Goal: Task Accomplishment & Management: Complete application form

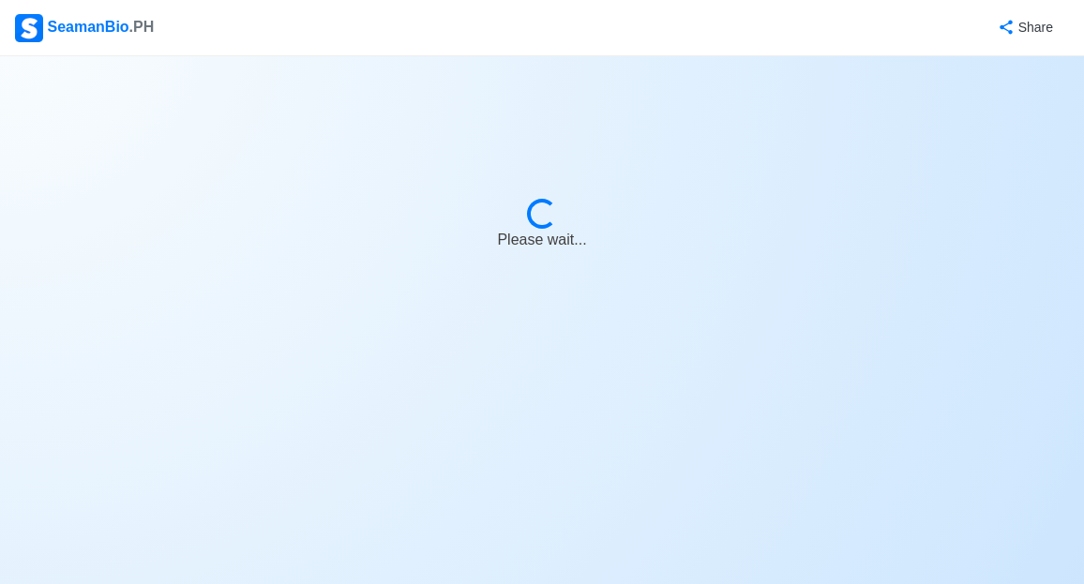
select select "[PERSON_NAME]"
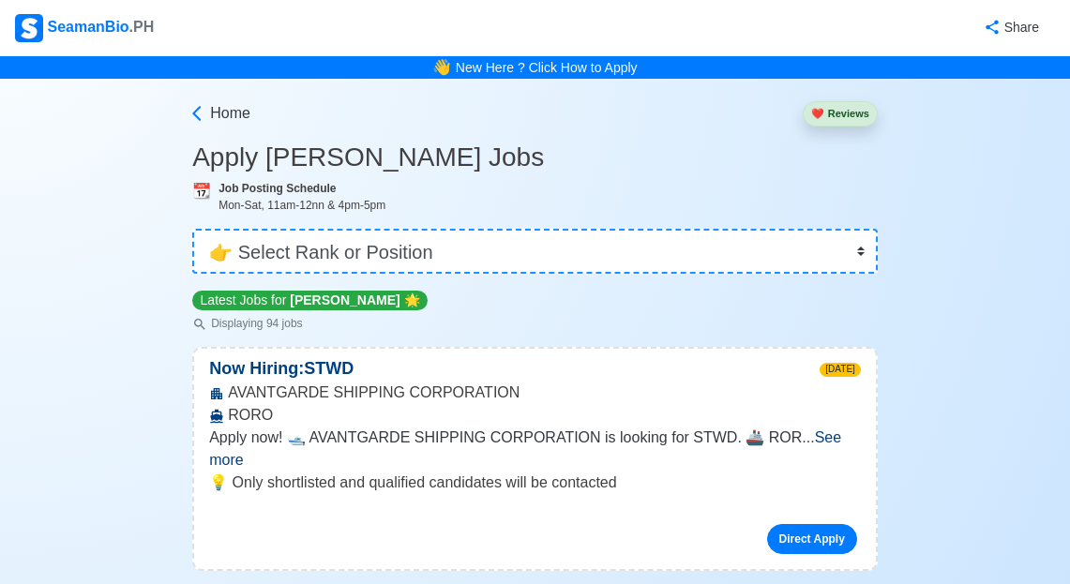
click at [47, 23] on div "SeamanBio .PH" at bounding box center [84, 28] width 139 height 28
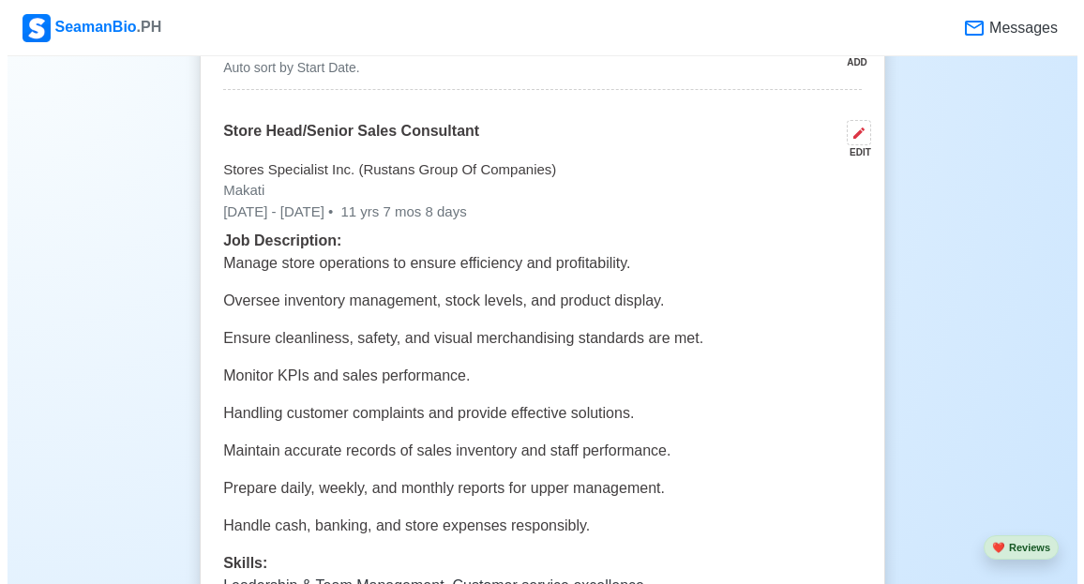
scroll to position [3375, 0]
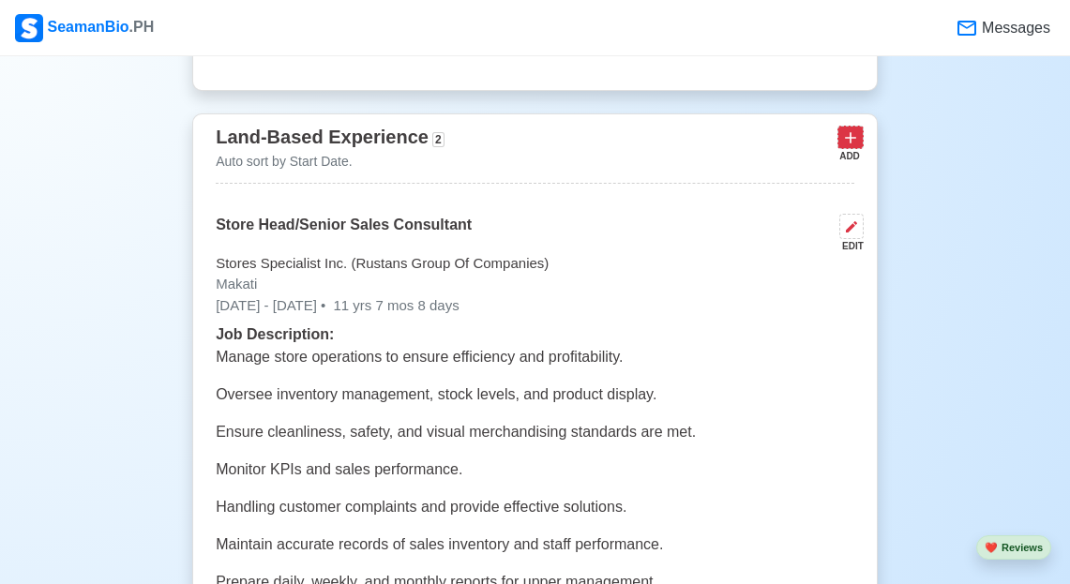
click at [855, 147] on icon at bounding box center [850, 137] width 19 height 19
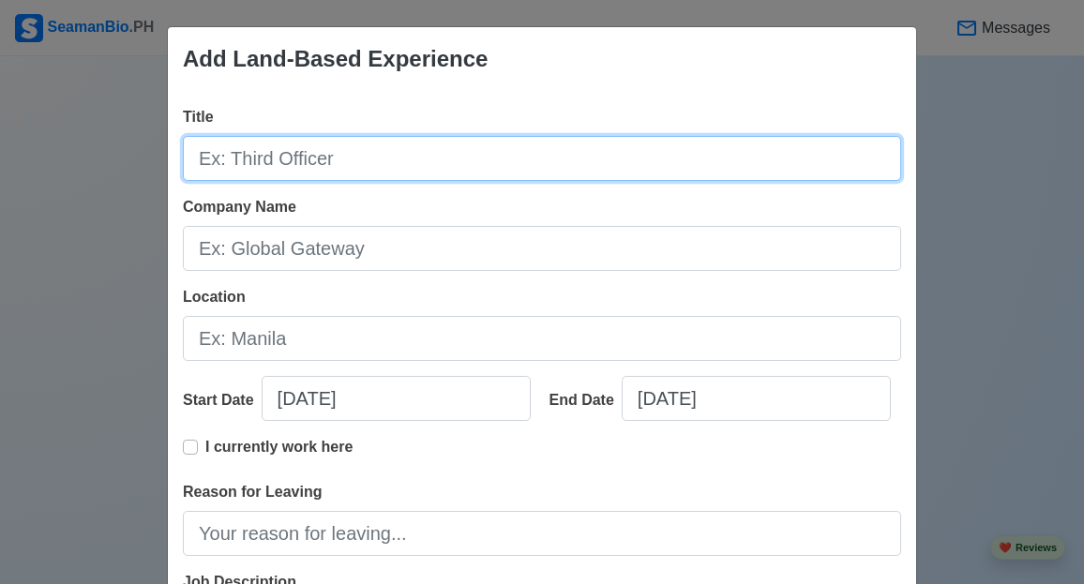
click at [272, 154] on input "Title" at bounding box center [542, 158] width 718 height 45
type input "k"
type input "Kitchen Utility"
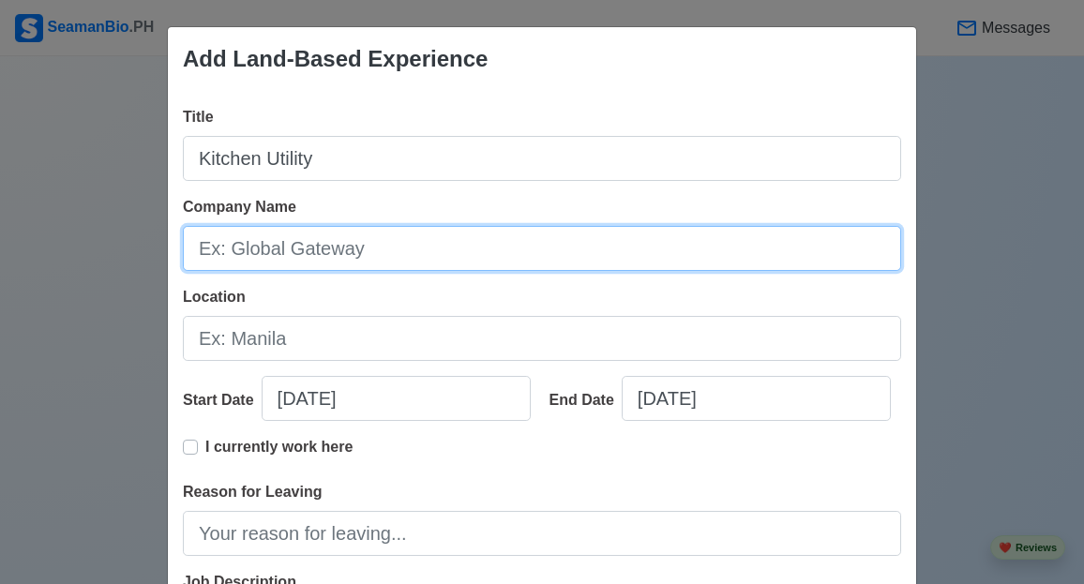
click at [427, 258] on input "Company Name" at bounding box center [542, 248] width 718 height 45
type input "b"
type input "Billion Dragon Corporation"
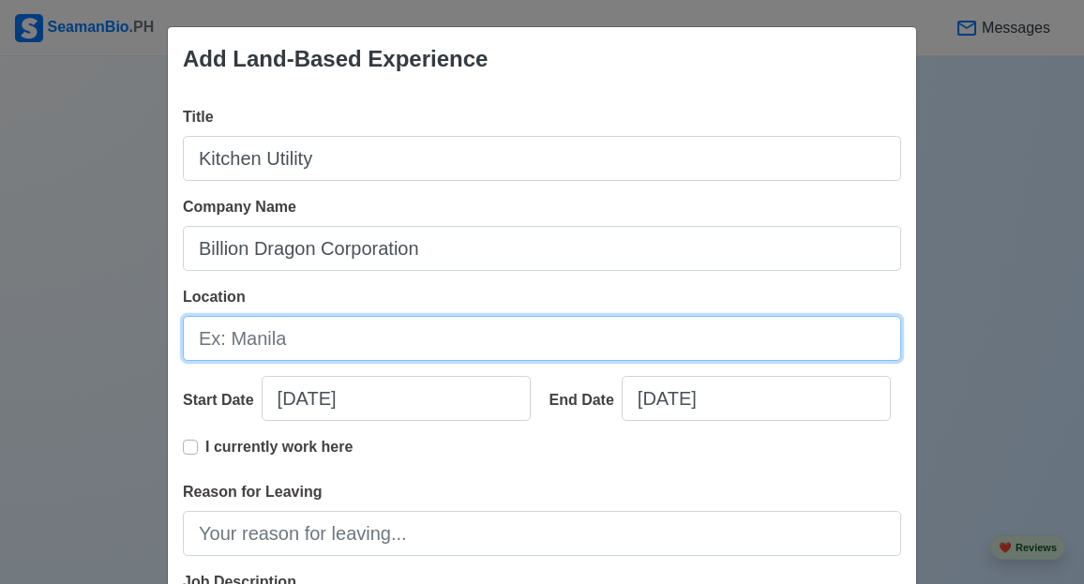
click at [360, 334] on input "Location" at bounding box center [542, 338] width 718 height 45
type input "H"
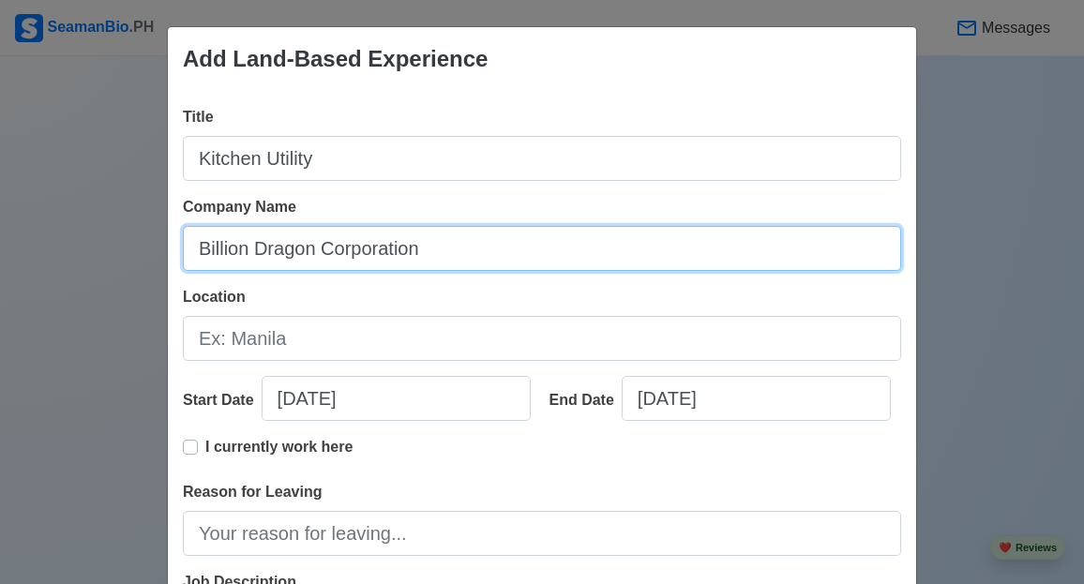
click at [417, 254] on input "Billion Dragon Corporation" at bounding box center [542, 248] width 718 height 45
type input "Billion Dragon Corporation/HongTai"
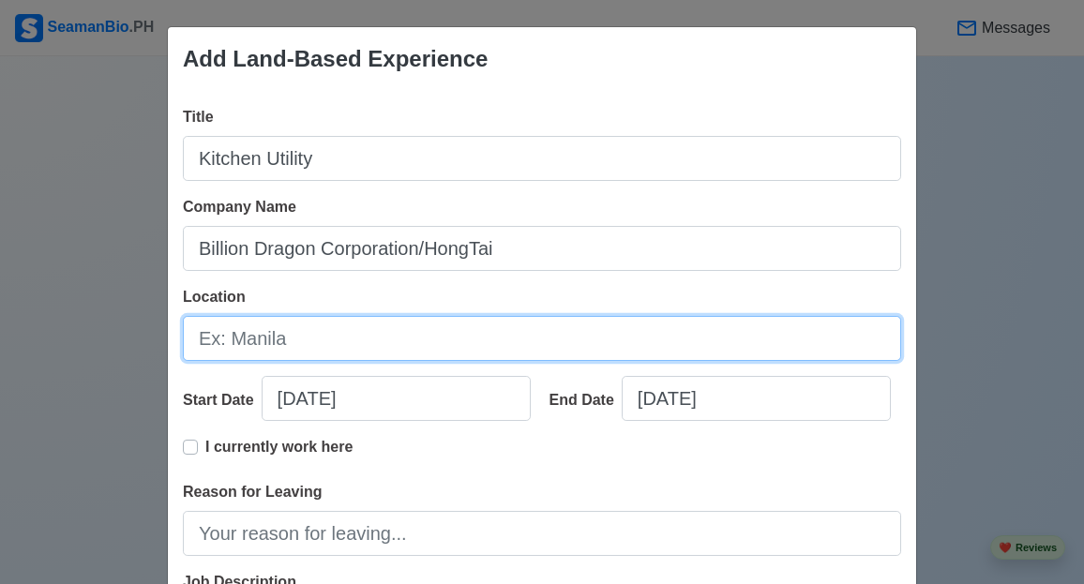
click at [297, 335] on input "Location" at bounding box center [542, 338] width 718 height 45
type input "h"
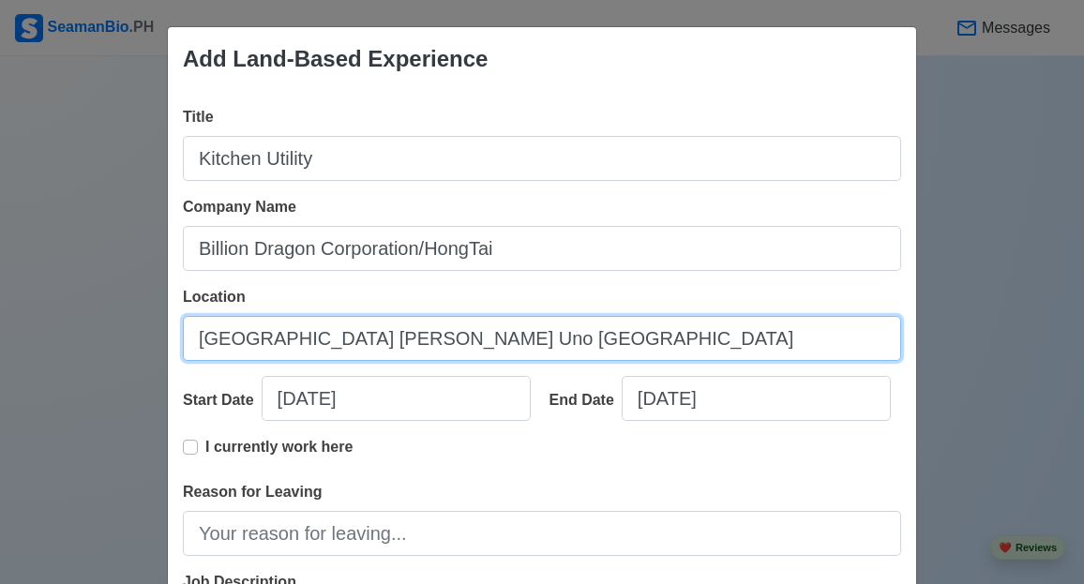
type input "[GEOGRAPHIC_DATA] [PERSON_NAME] Uno [GEOGRAPHIC_DATA]"
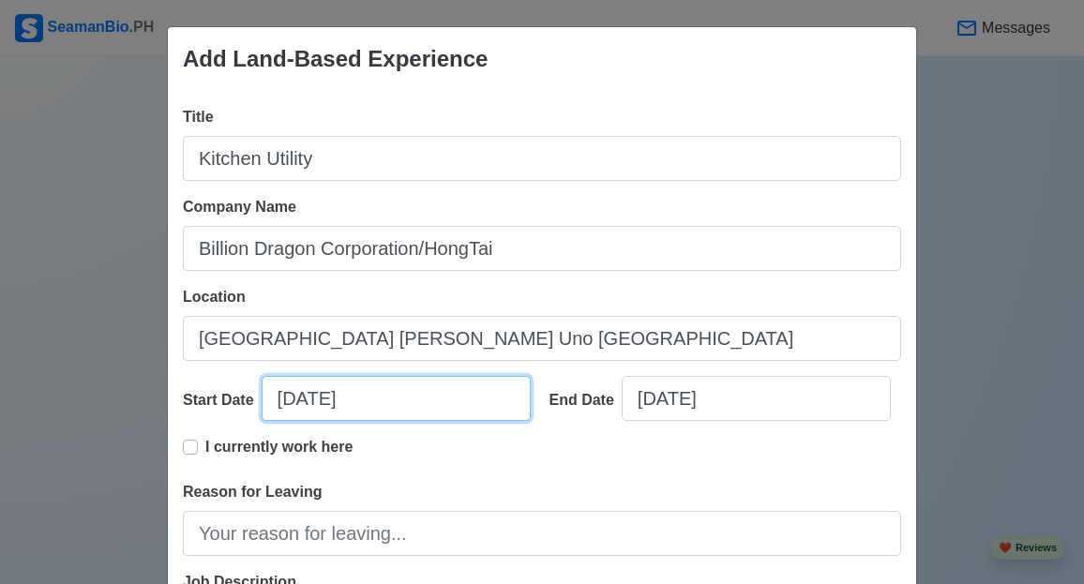
click at [368, 395] on input "[DATE]" at bounding box center [396, 398] width 269 height 45
select select "****"
select select "*******"
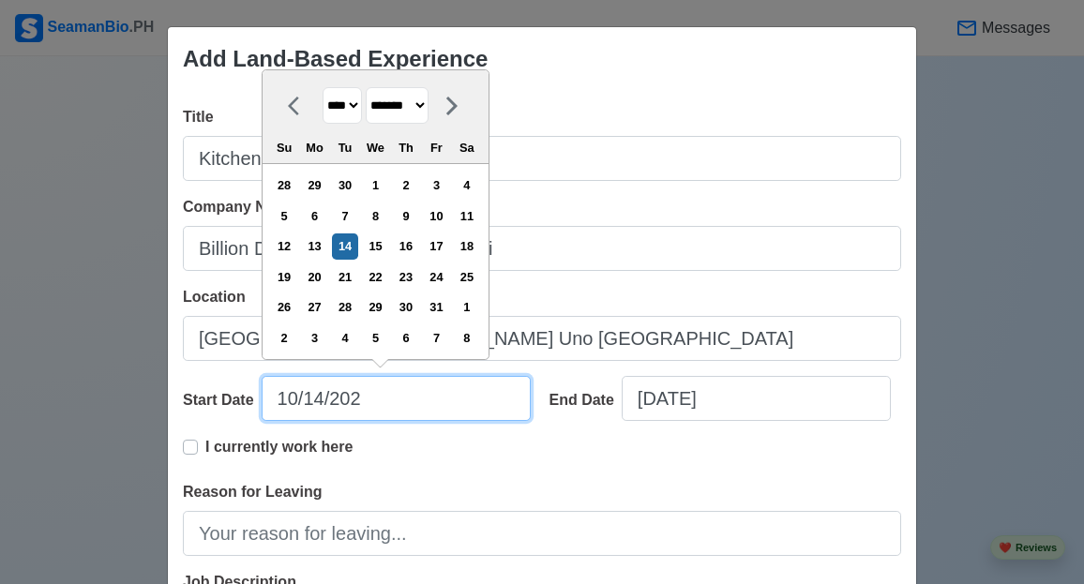
type input "[DATE]"
select select "****"
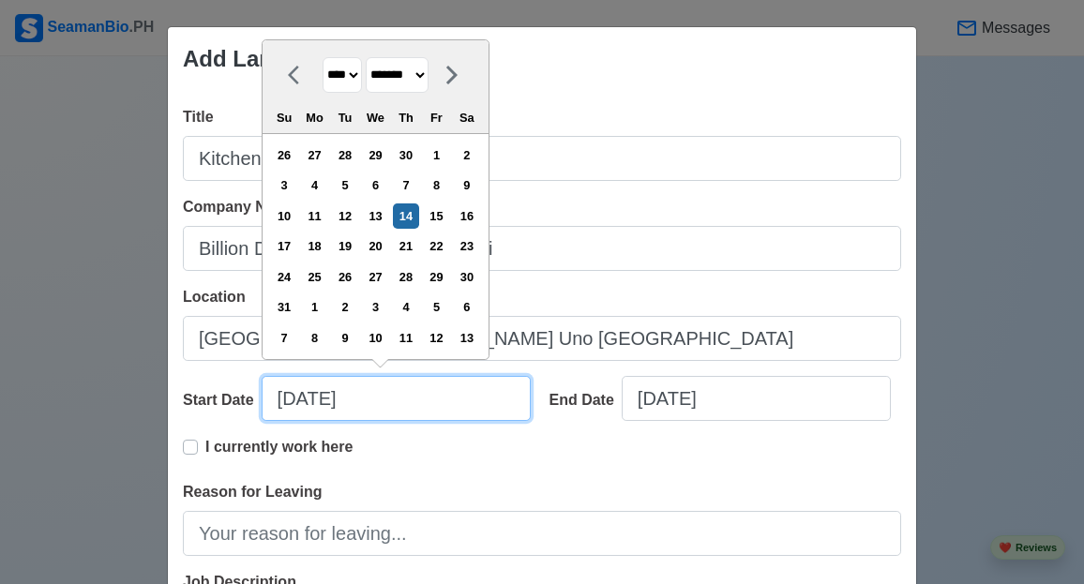
click at [293, 401] on input "[DATE]" at bounding box center [396, 398] width 269 height 45
type input "[DATE]"
select select "*******"
type input "[DATE]"
select select "********"
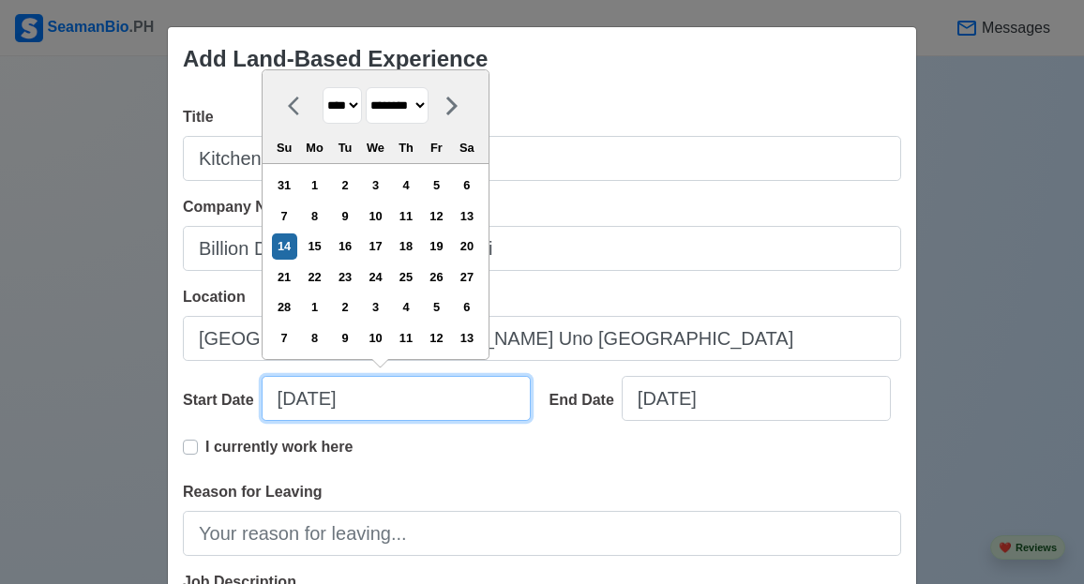
type input "[DATE]"
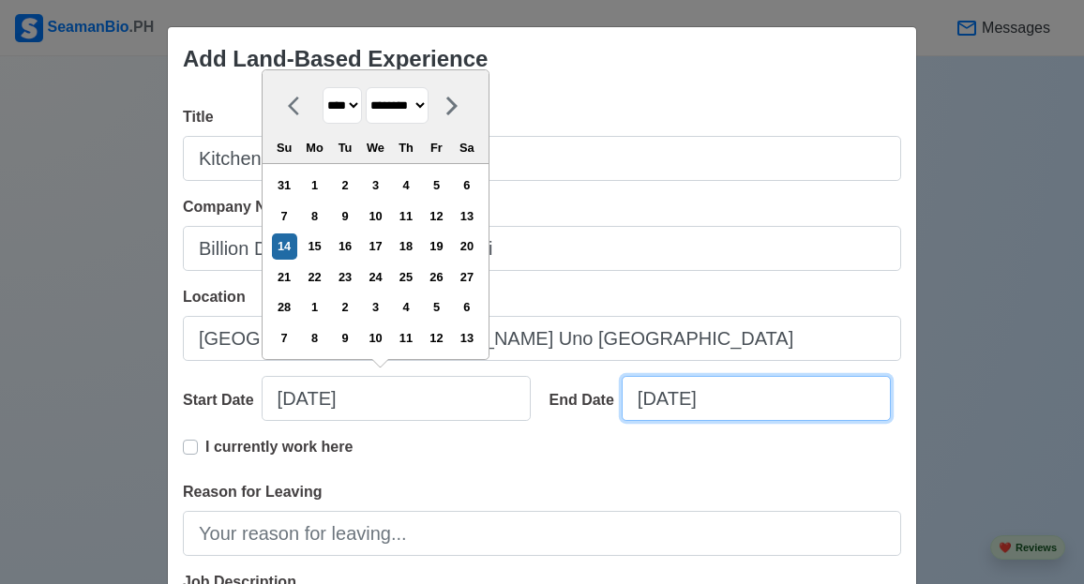
click at [767, 410] on input "[DATE]" at bounding box center [755, 398] width 269 height 45
select select "****"
select select "*******"
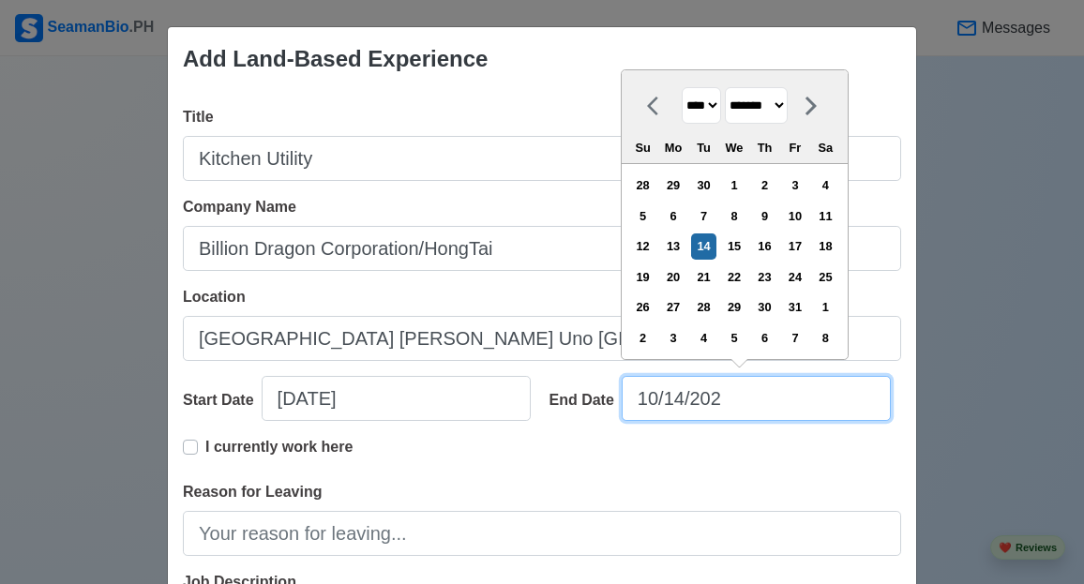
click at [651, 403] on input "10/14/202" at bounding box center [755, 398] width 269 height 45
click at [676, 400] on input "05/14/202" at bounding box center [755, 398] width 269 height 45
click at [716, 404] on input "05/15/202" at bounding box center [755, 398] width 269 height 45
type input "[DATE]"
select select "****"
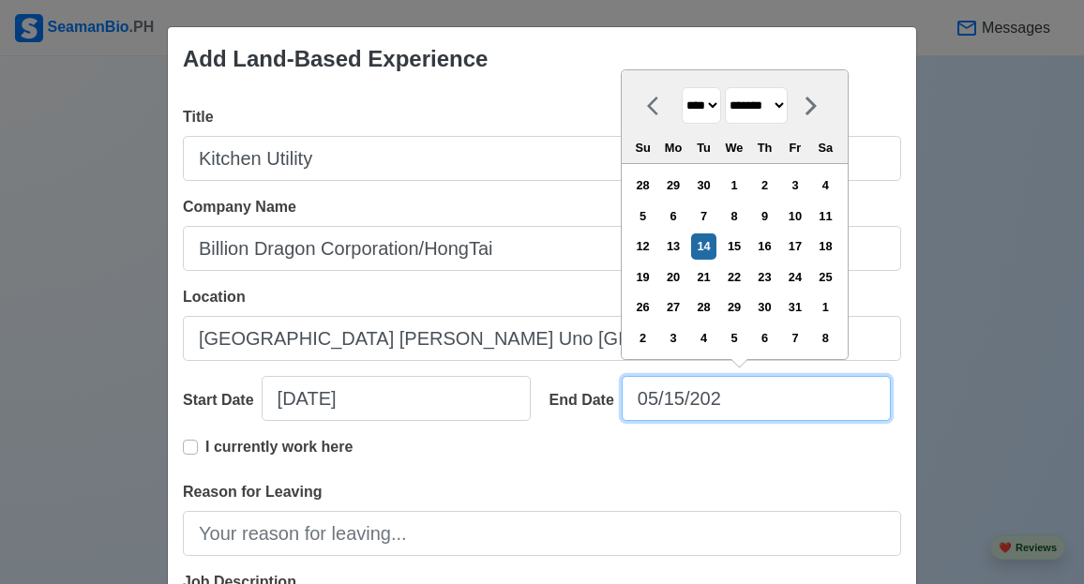
select select "***"
type input "[DATE]"
select select "****"
type input "[DATE]"
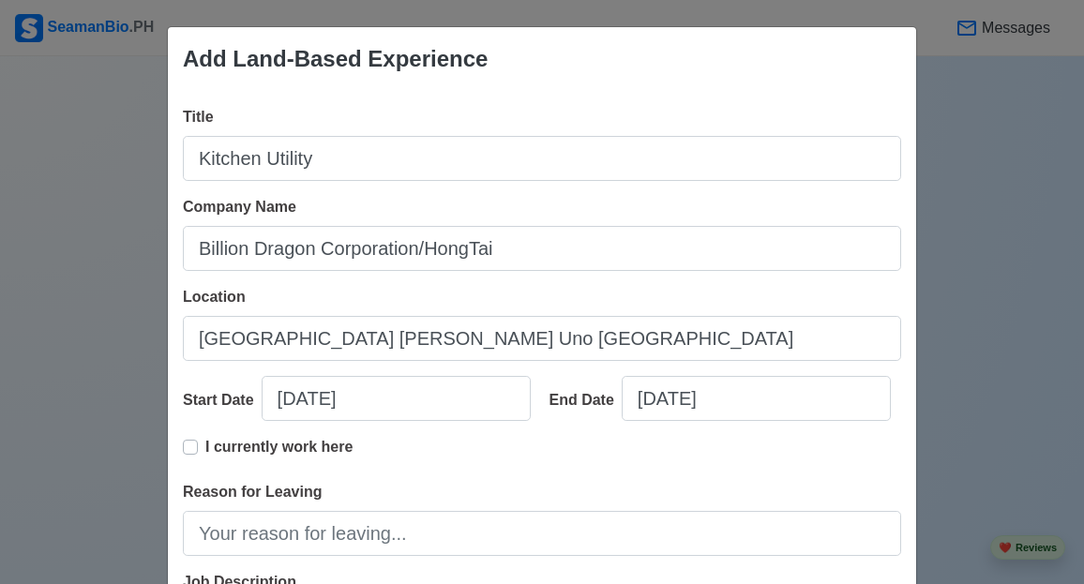
click at [737, 464] on div "I currently work here" at bounding box center [542, 458] width 718 height 45
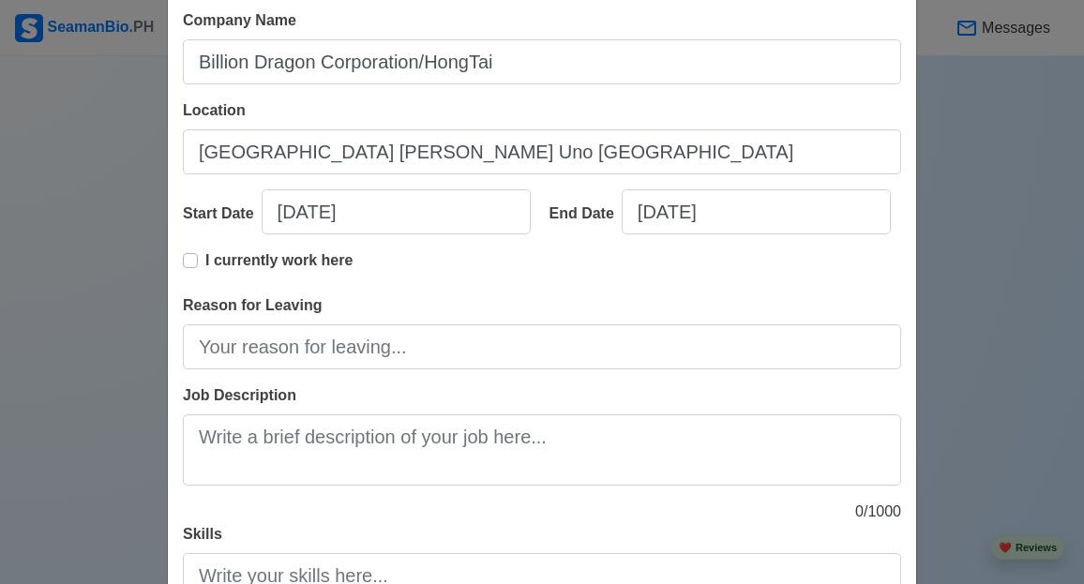
scroll to position [187, 0]
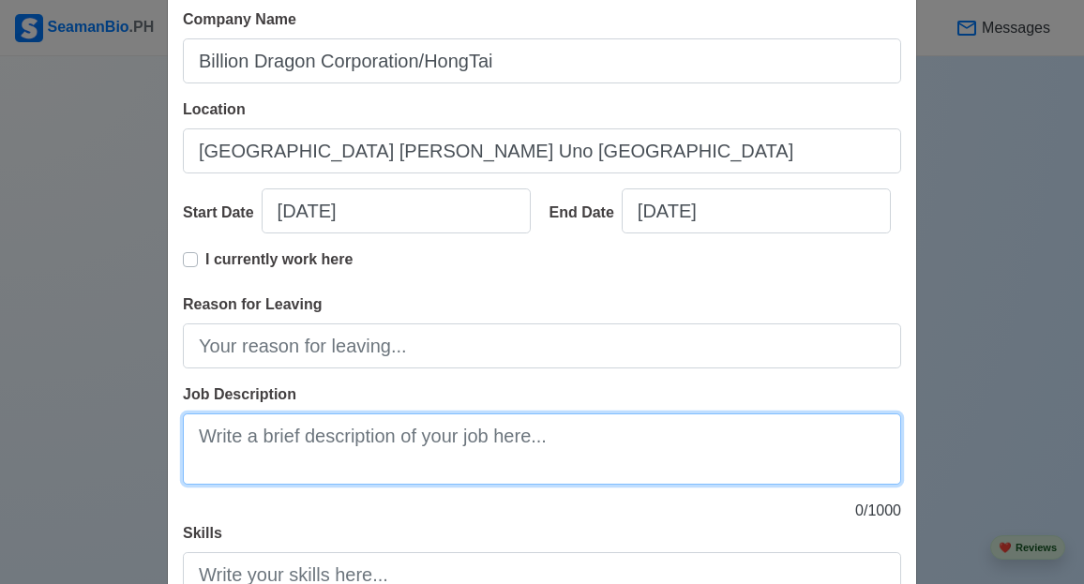
click at [325, 438] on textarea "Job Description" at bounding box center [542, 448] width 718 height 71
click at [442, 434] on textarea "Wash dishes, utensils, pots," at bounding box center [542, 448] width 718 height 71
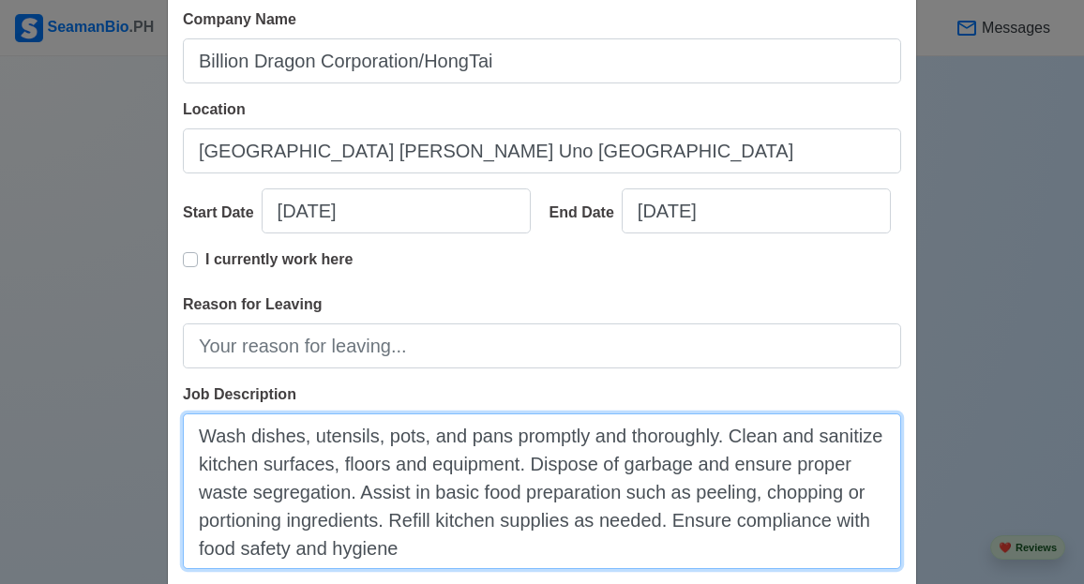
click at [444, 549] on textarea "Wash dishes, utensils, pots, and pans promptly and thoroughly. Clean and saniti…" at bounding box center [542, 491] width 718 height 156
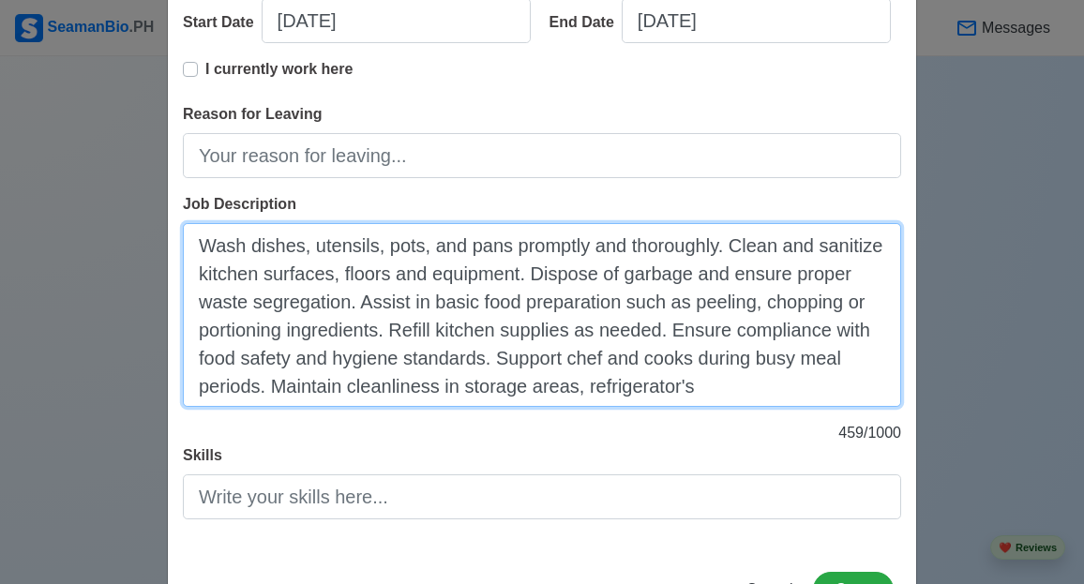
scroll to position [380, 0]
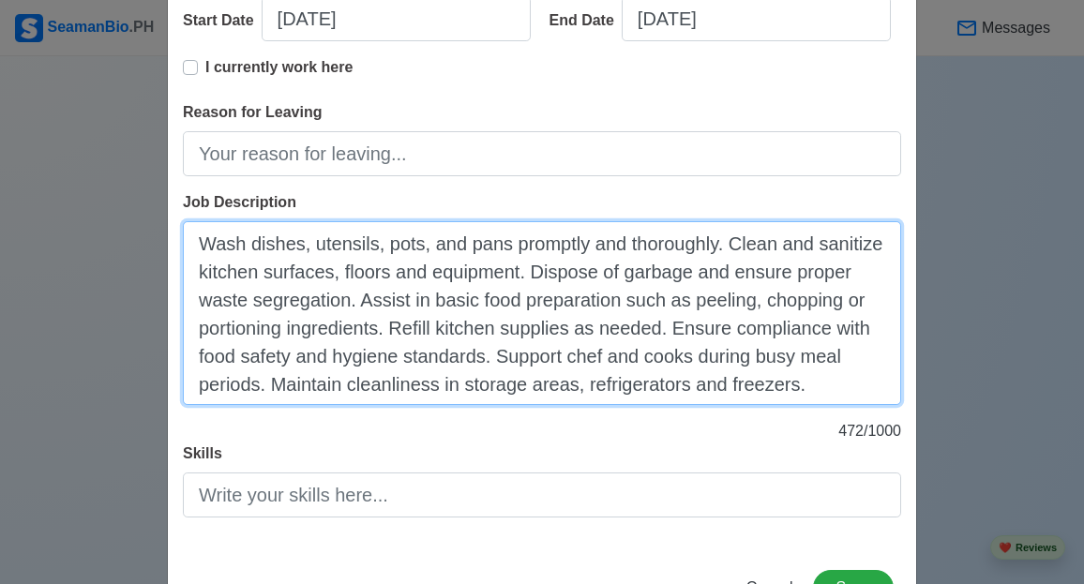
click at [806, 377] on textarea "Wash dishes, utensils, pots, and pans promptly and thoroughly. Clean and saniti…" at bounding box center [542, 313] width 718 height 184
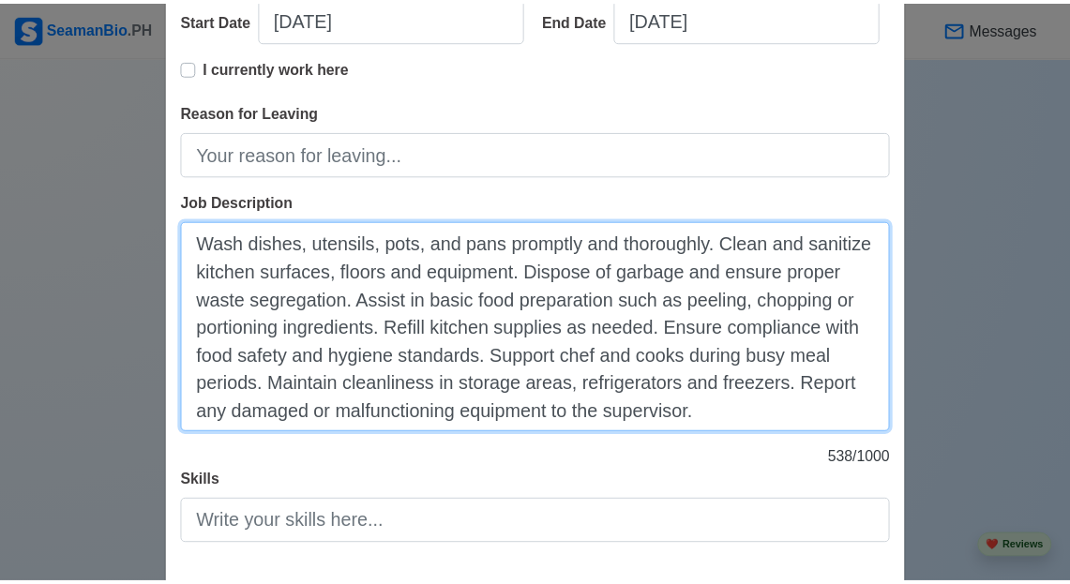
scroll to position [479, 0]
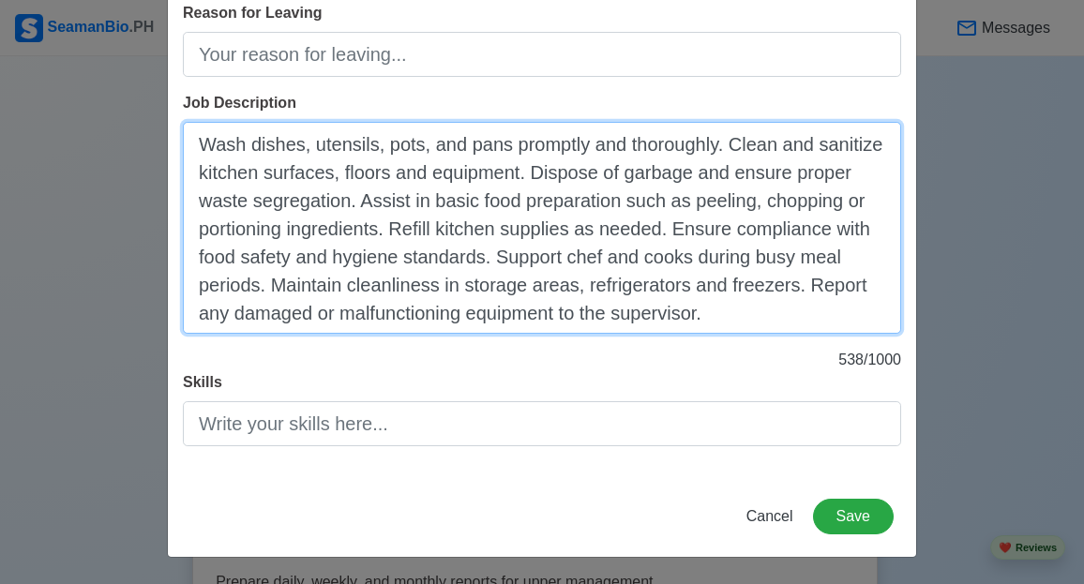
type textarea "Wash dishes, utensils, pots, and pans promptly and thoroughly. Clean and saniti…"
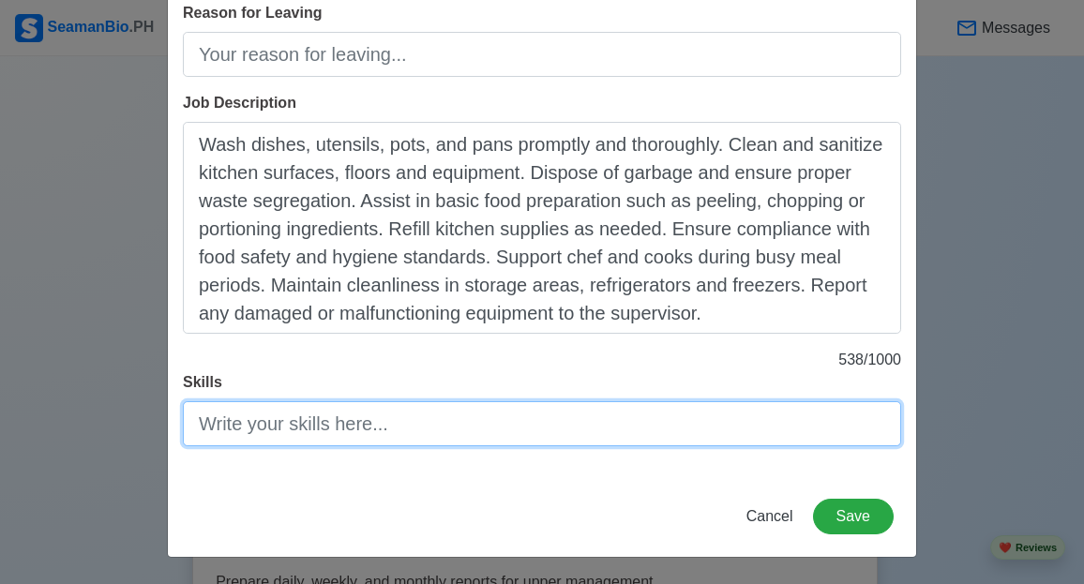
click at [197, 408] on input "Skills" at bounding box center [542, 423] width 718 height 45
click at [403, 427] on input "Cleaning and Sanitation skills" at bounding box center [542, 423] width 718 height 45
type input "Cleaning and Sanitation Skills"
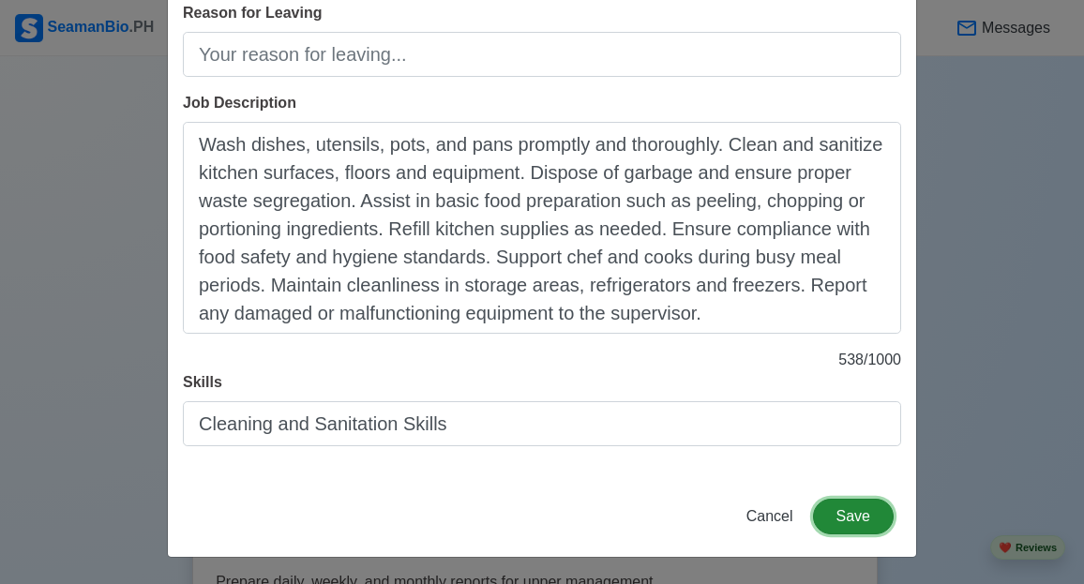
click at [865, 525] on button "Save" at bounding box center [853, 517] width 81 height 36
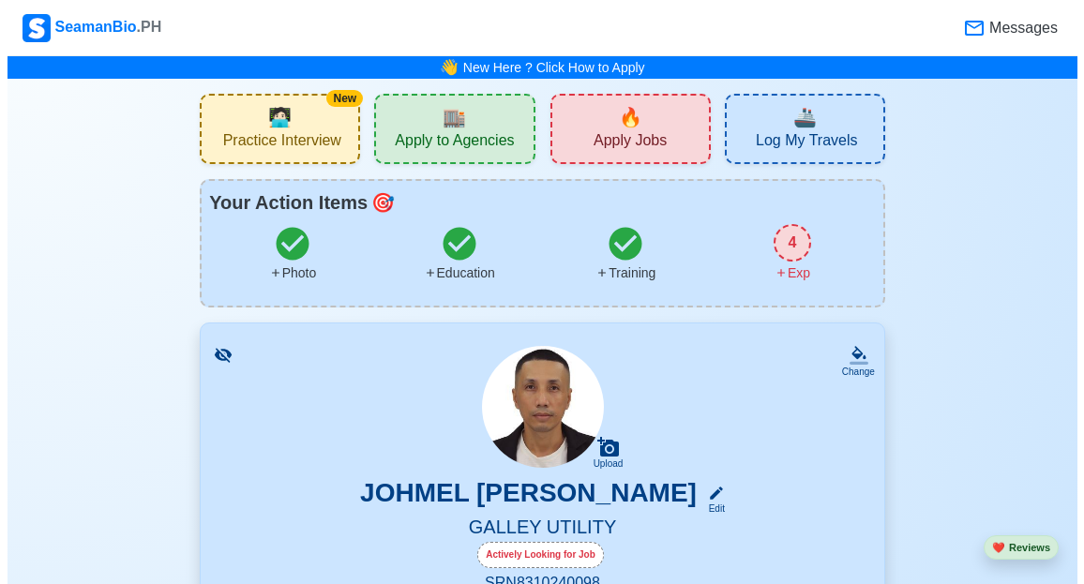
scroll to position [469, 0]
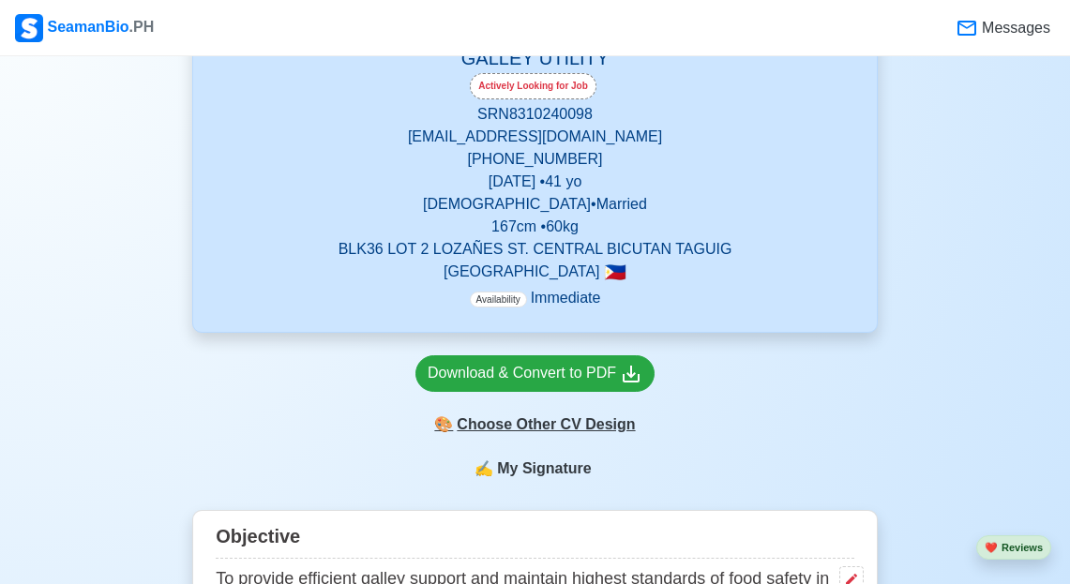
click at [546, 422] on div "🎨 Choose Other CV Design" at bounding box center [534, 425] width 239 height 36
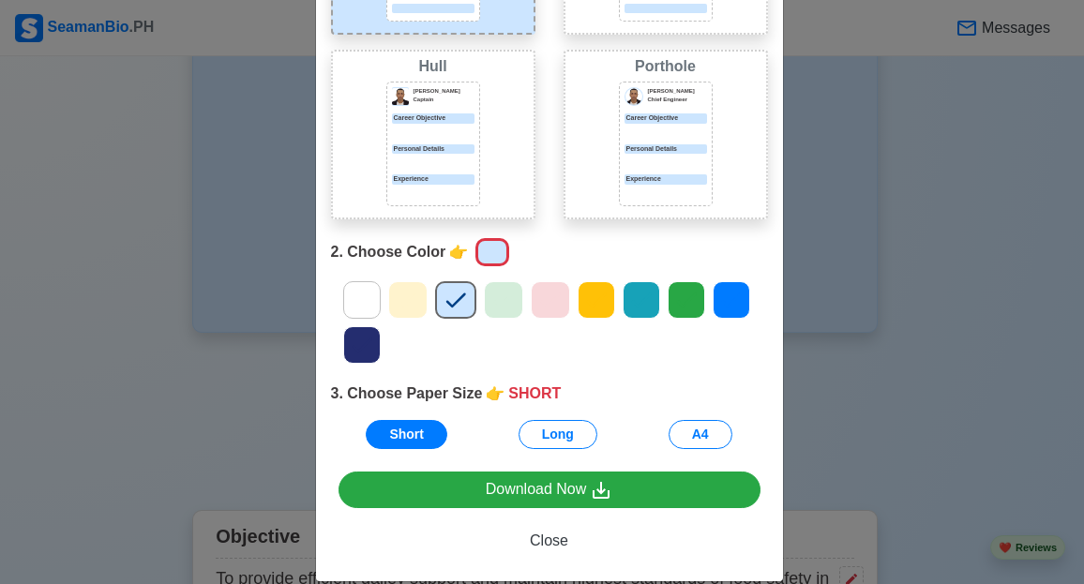
scroll to position [281, 0]
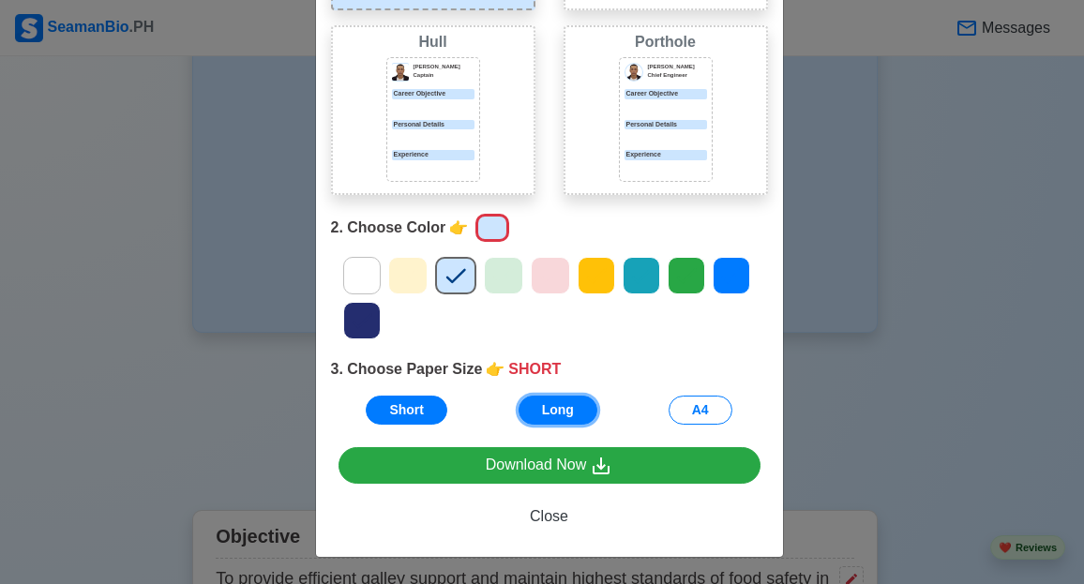
click at [544, 413] on button "Long" at bounding box center [557, 410] width 79 height 29
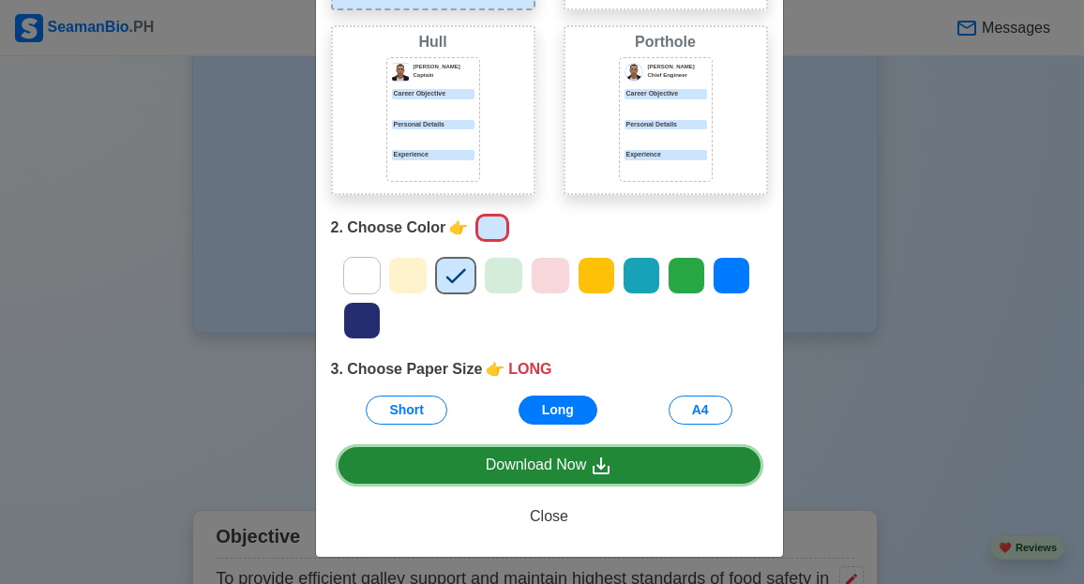
click at [556, 470] on div "Download Now" at bounding box center [549, 465] width 127 height 23
